Goal: Information Seeking & Learning: Learn about a topic

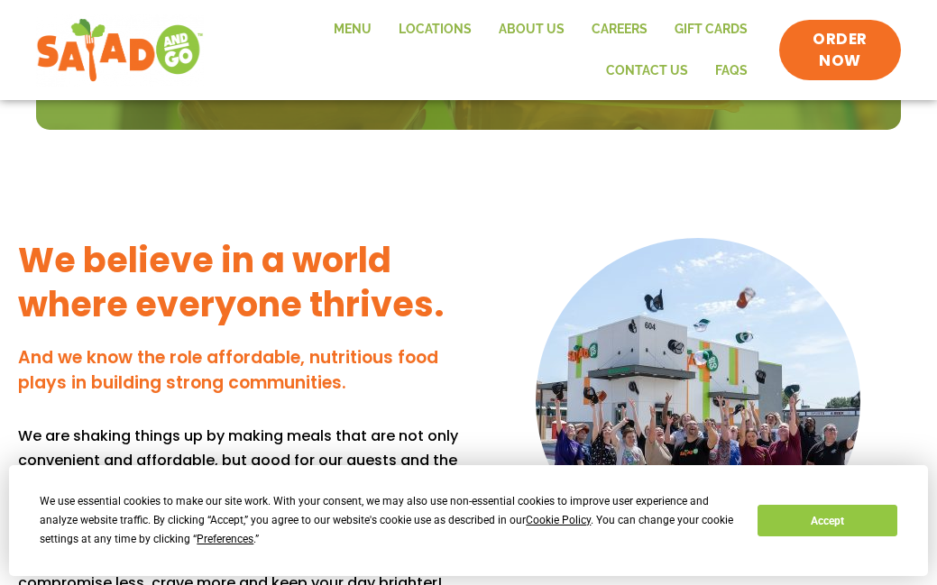
scroll to position [1332, 0]
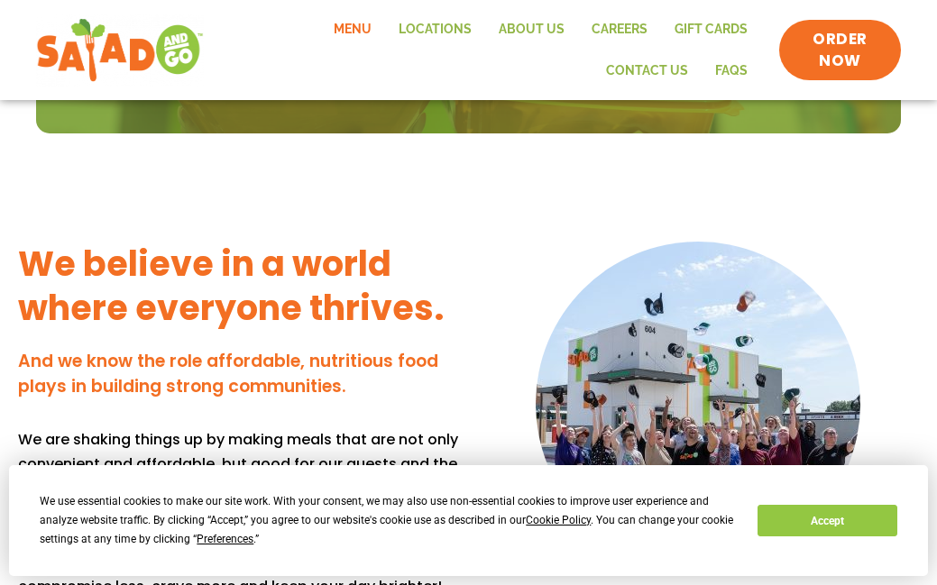
click at [361, 31] on link "Menu" at bounding box center [352, 29] width 65 height 41
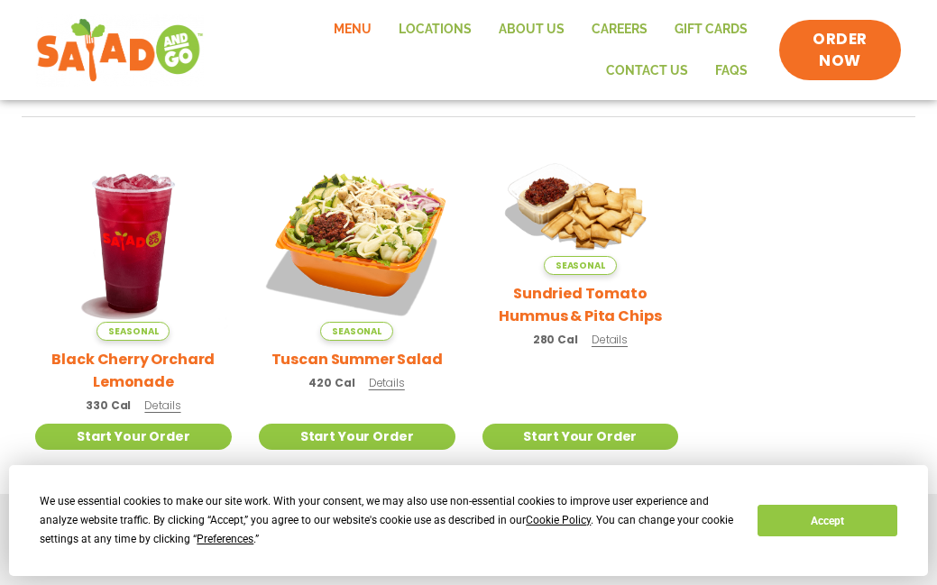
scroll to position [740, 0]
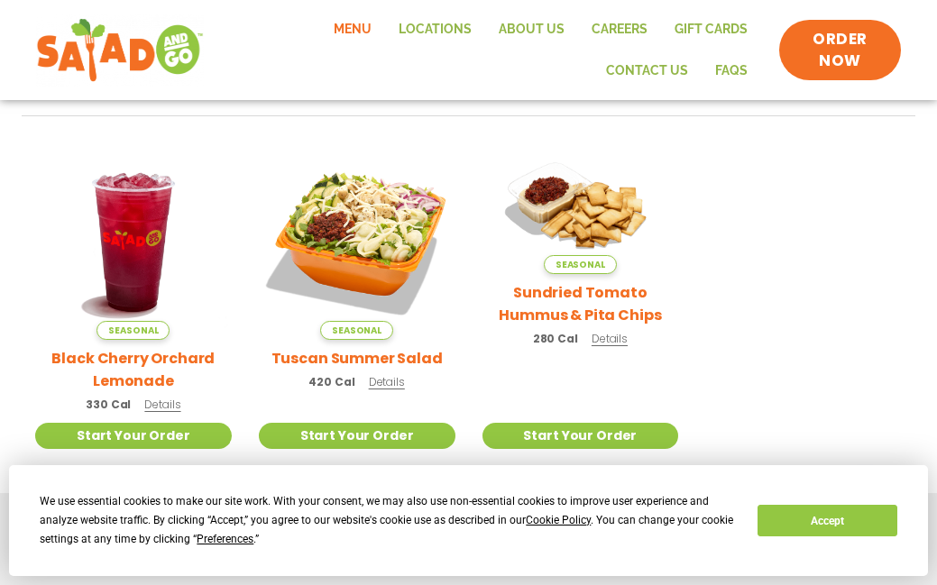
click at [386, 372] on p "420 Cal Details" at bounding box center [356, 381] width 96 height 19
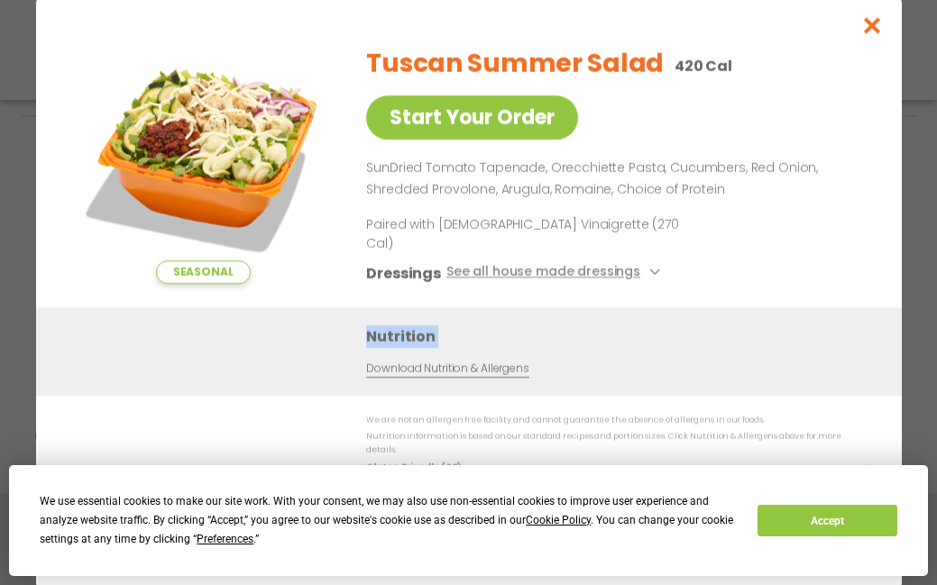
drag, startPoint x: 275, startPoint y: 346, endPoint x: 275, endPoint y: 334, distance: 11.7
click at [275, 334] on div "Nutrition Download Nutrition & Allergens" at bounding box center [468, 350] width 865 height 88
click at [772, 513] on button "Accept" at bounding box center [826, 521] width 139 height 32
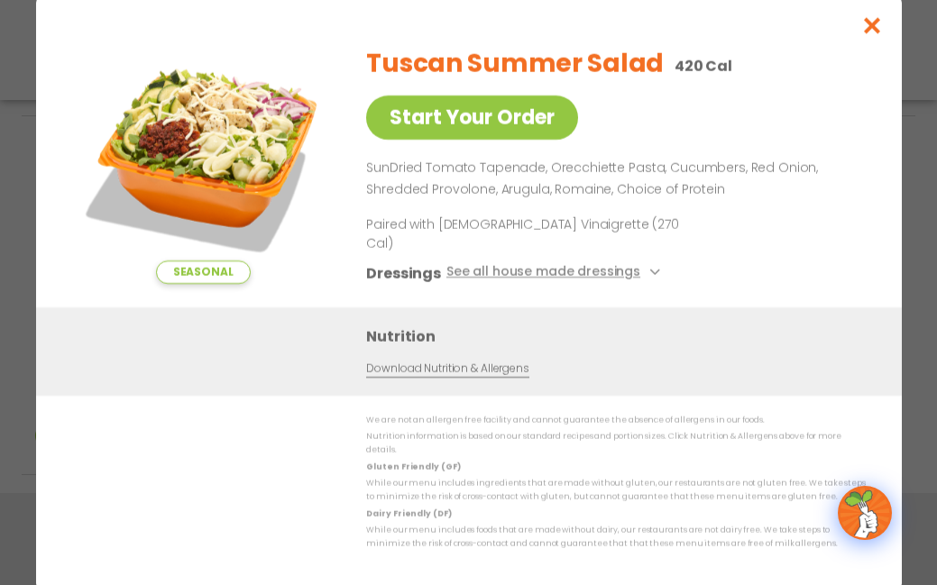
click at [847, 549] on div "Seasonal Start Your Order Tuscan Summer Salad 420 Cal Start Your Order SunDried…" at bounding box center [468, 292] width 865 height 595
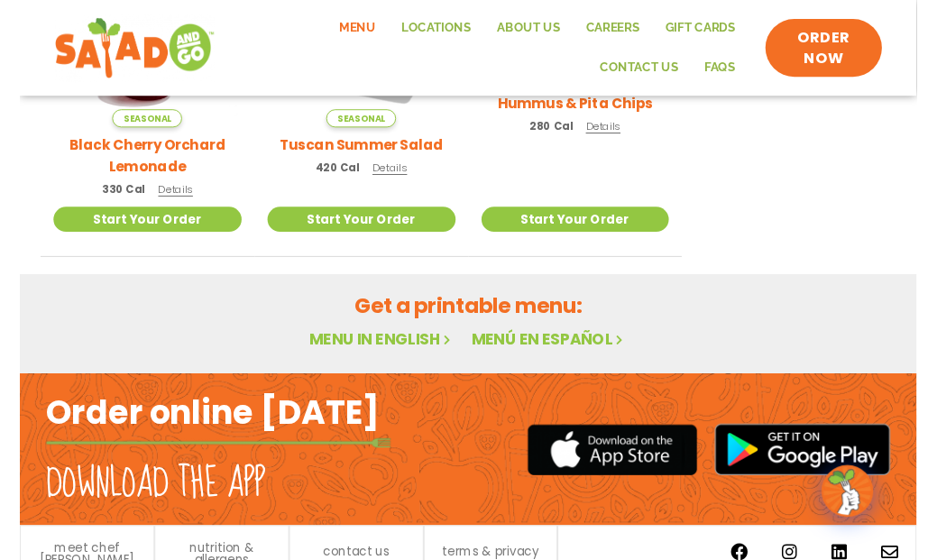
scroll to position [947, 0]
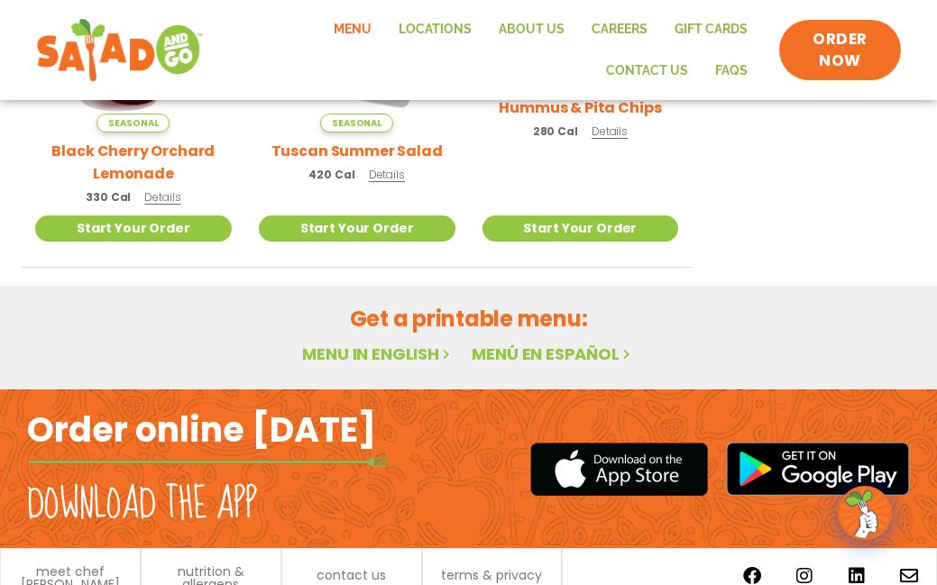
click at [408, 343] on link "Menu in English" at bounding box center [377, 354] width 151 height 23
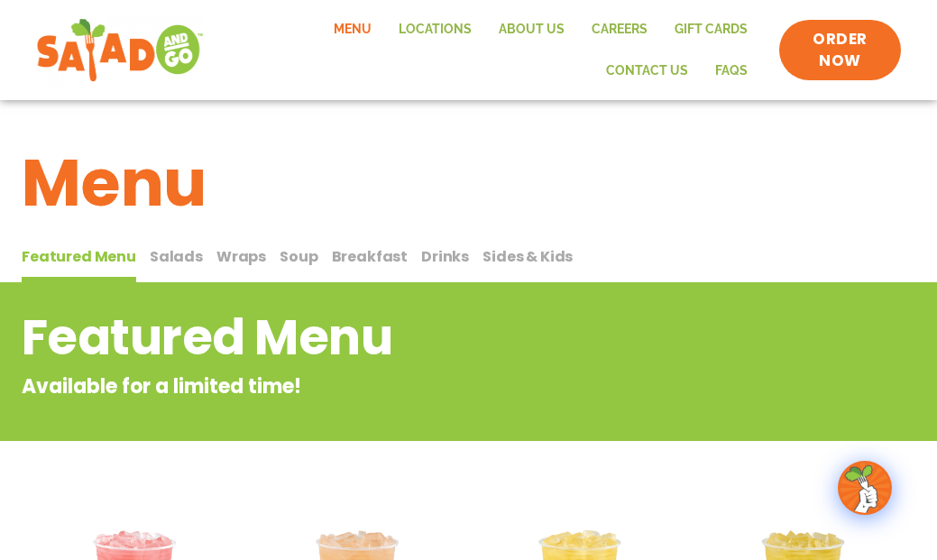
drag, startPoint x: 174, startPoint y: 256, endPoint x: 168, endPoint y: 242, distance: 15.7
click at [168, 242] on div "Featured Menu Featured Menu Salads Salads Wraps Wraps Soup Soup Breakfast Break…" at bounding box center [468, 261] width 893 height 44
click at [176, 251] on span "Salads" at bounding box center [176, 256] width 53 height 21
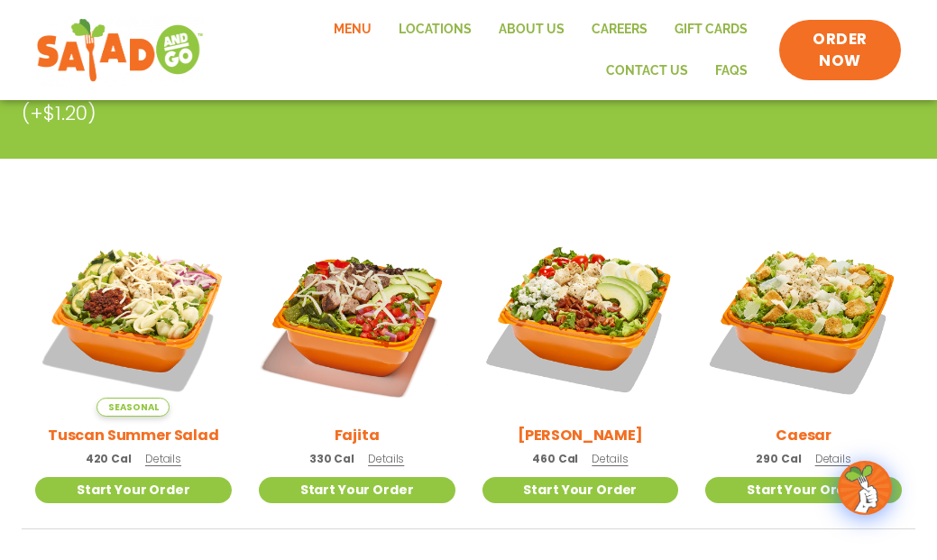
scroll to position [364, 0]
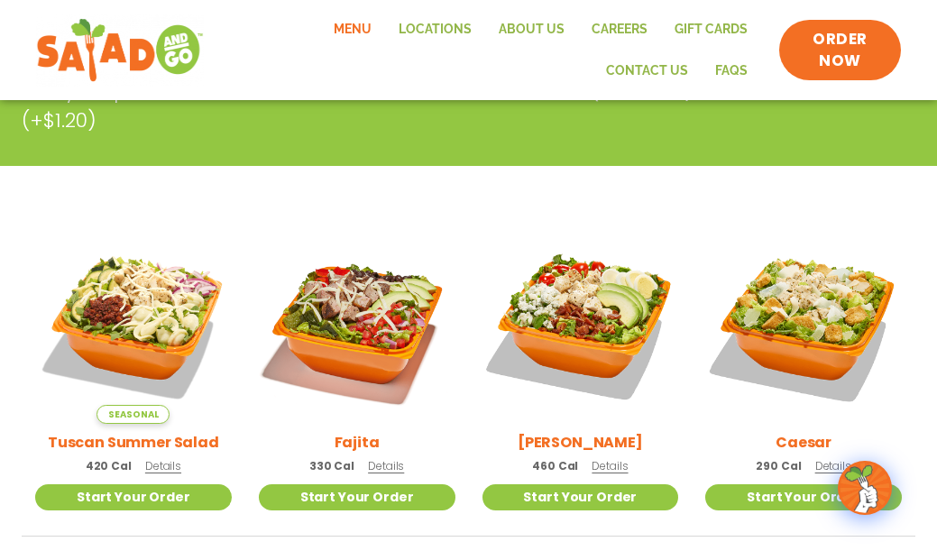
click at [610, 475] on div "Cobb 460 Cal Details" at bounding box center [580, 355] width 196 height 257
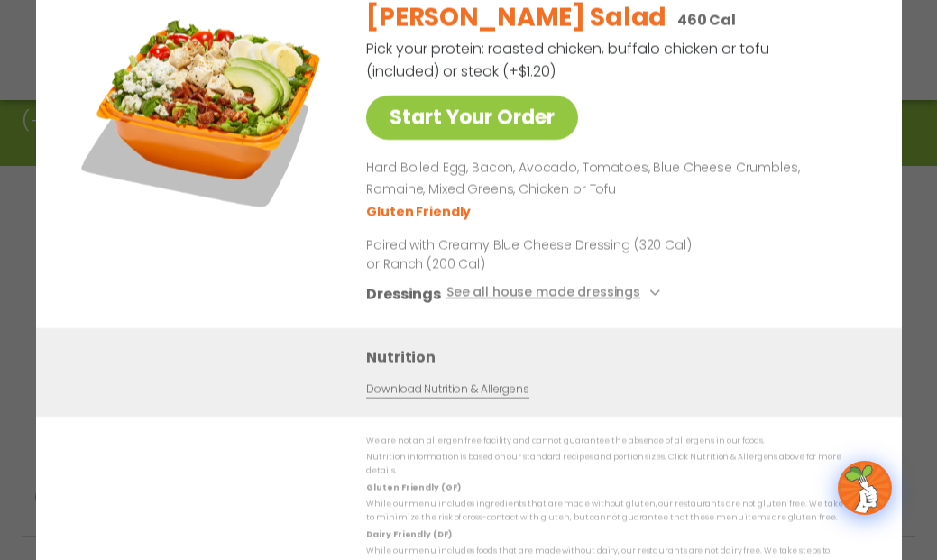
click at [541, 298] on button "See all house made dressings" at bounding box center [554, 293] width 219 height 23
